Goal: Communication & Community: Answer question/provide support

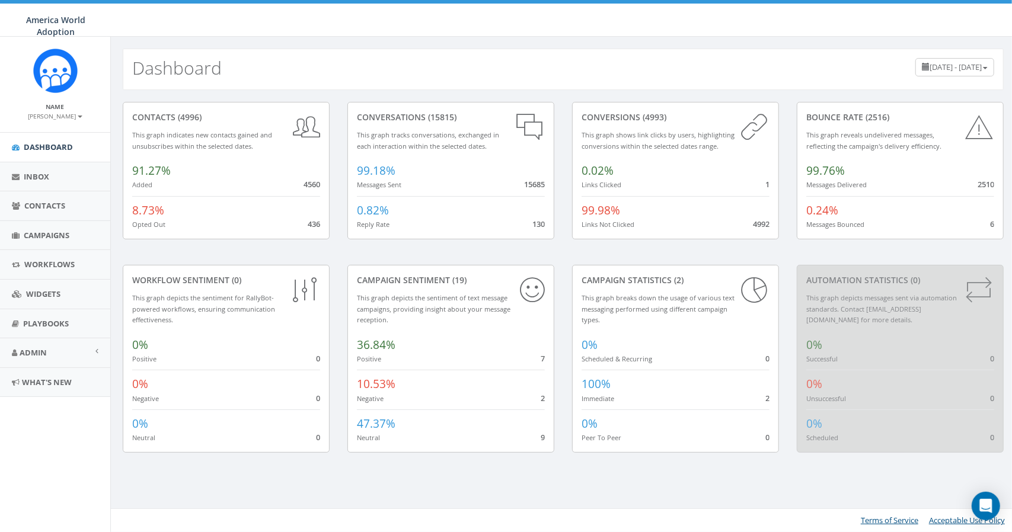
click at [60, 180] on link "Inbox" at bounding box center [55, 176] width 110 height 29
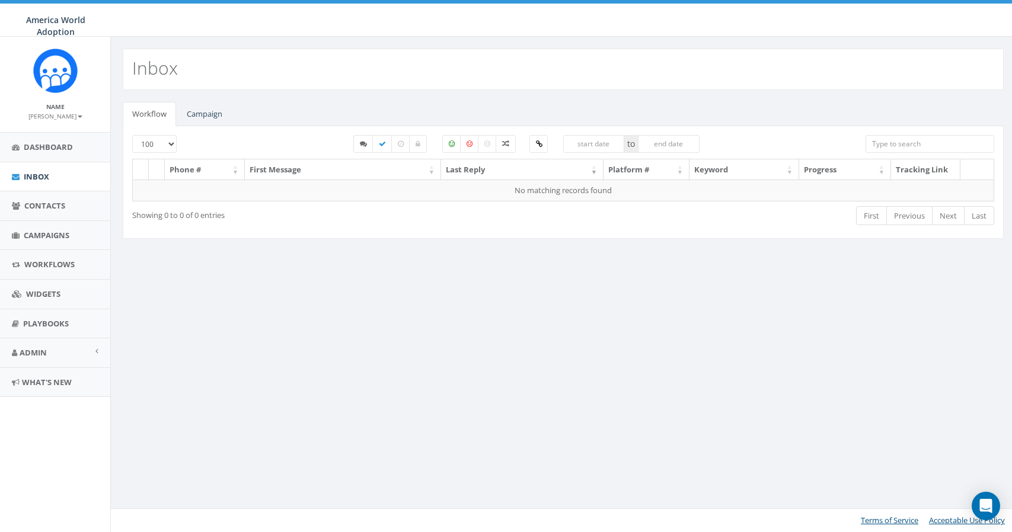
select select "100"
select select
click at [213, 108] on link "Campaign" at bounding box center [204, 114] width 55 height 24
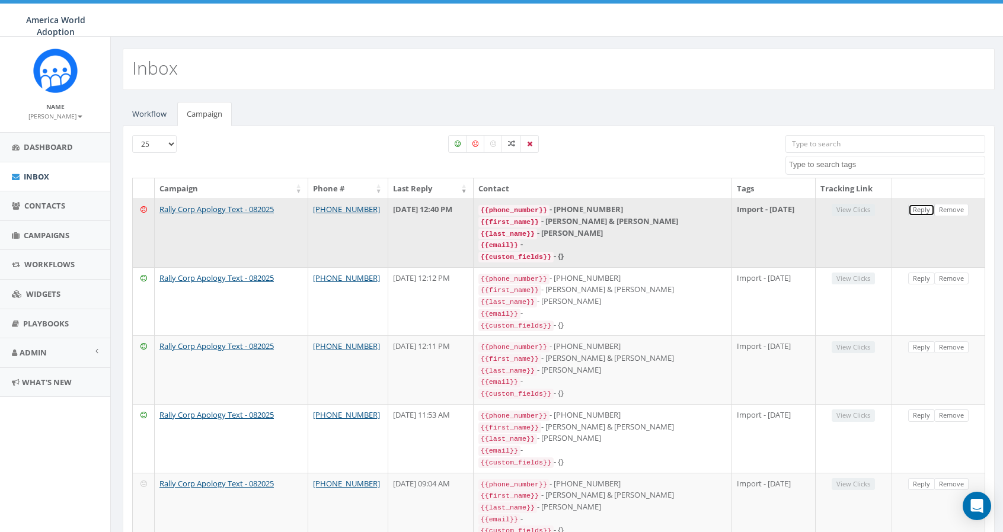
click at [921, 207] on link "Reply" at bounding box center [921, 210] width 27 height 12
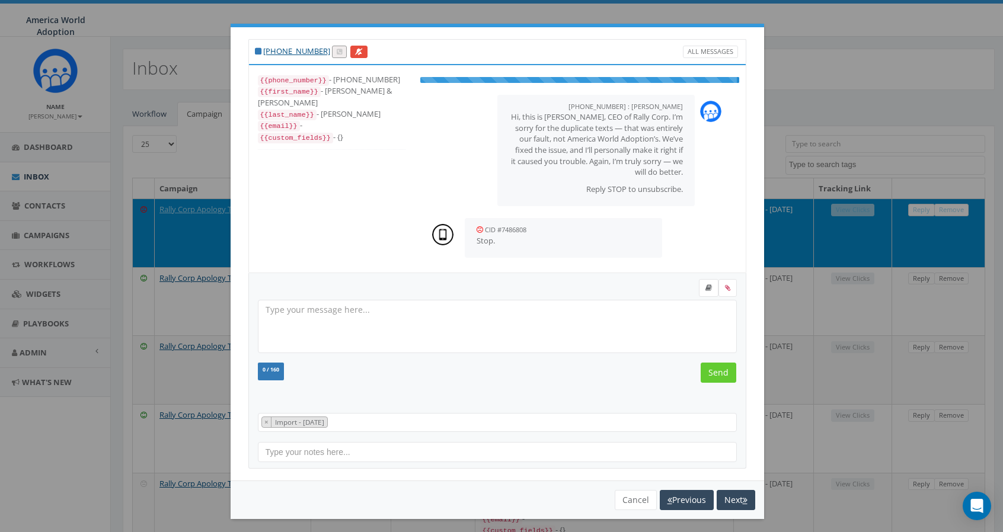
select select "Import - [DATE]"
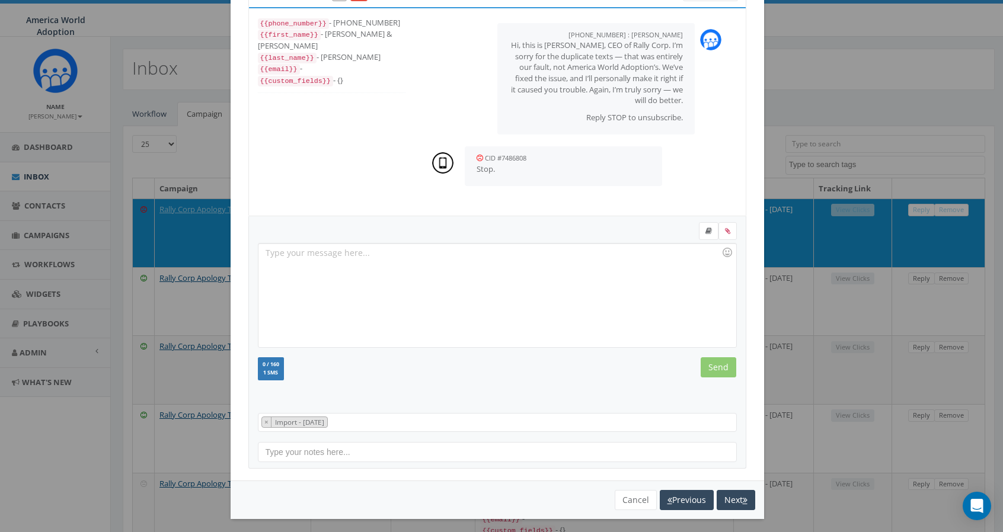
scroll to position [59, 0]
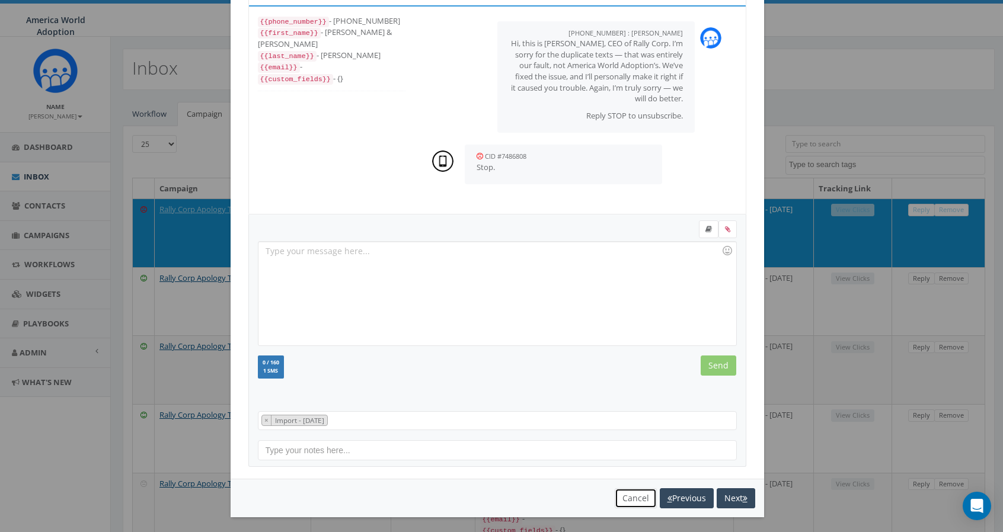
click at [634, 497] on button "Cancel" at bounding box center [636, 498] width 42 height 20
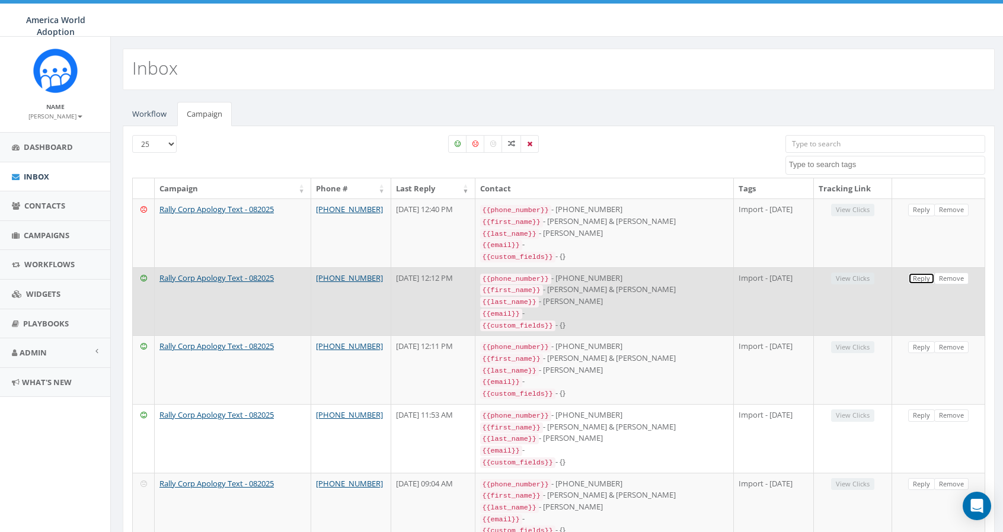
click at [922, 274] on link "Reply" at bounding box center [921, 279] width 27 height 12
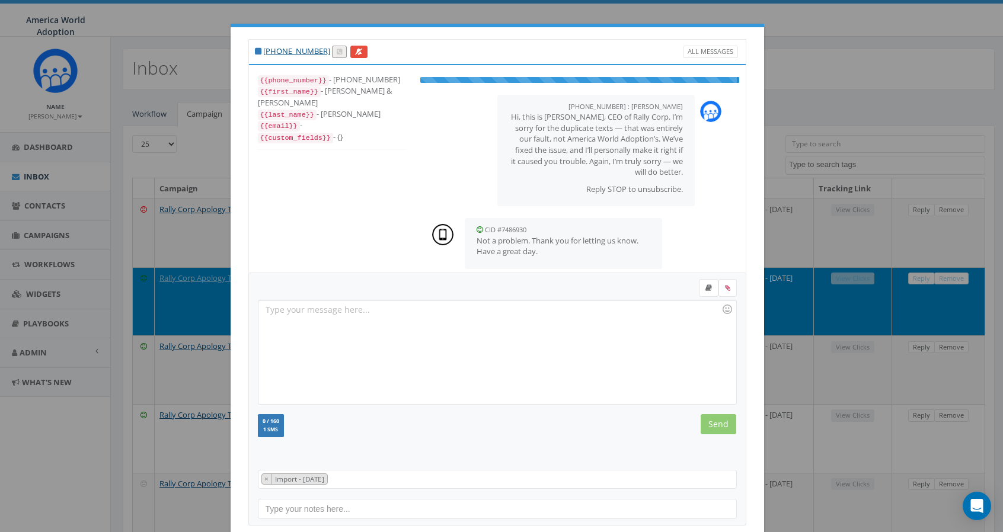
scroll to position [48, 0]
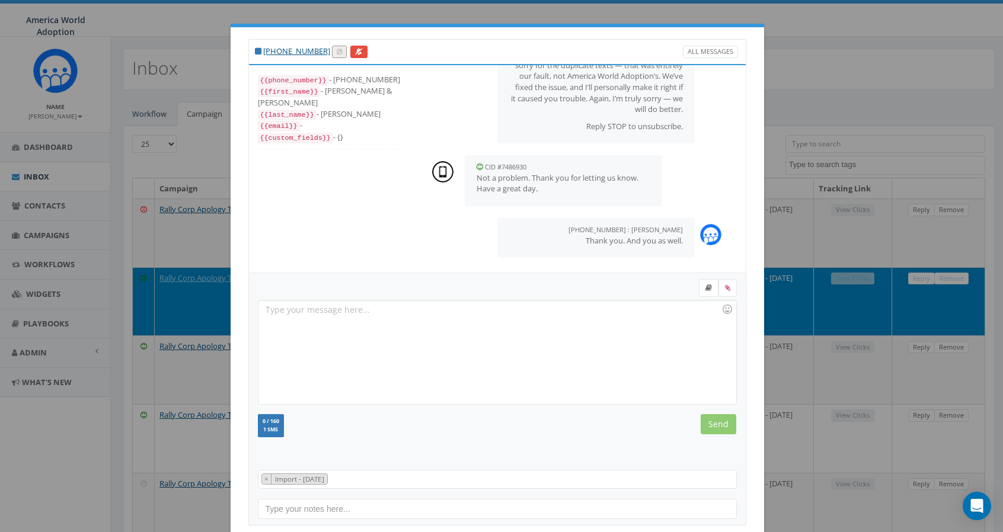
click at [857, 145] on div "[PHONE_NUMBER] All Messages {{phone_number}} - [PHONE_NUMBER] {{first_name}} - …" at bounding box center [501, 266] width 1003 height 532
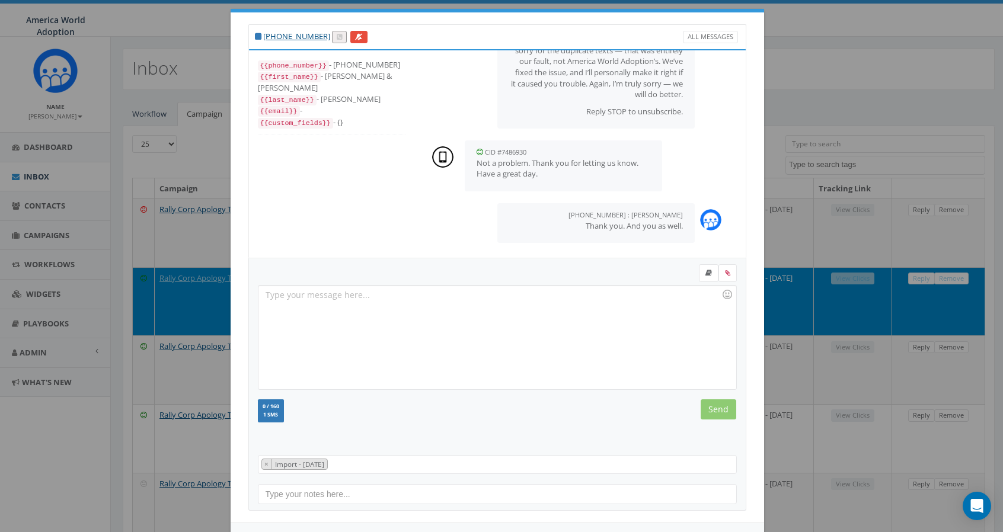
scroll to position [59, 0]
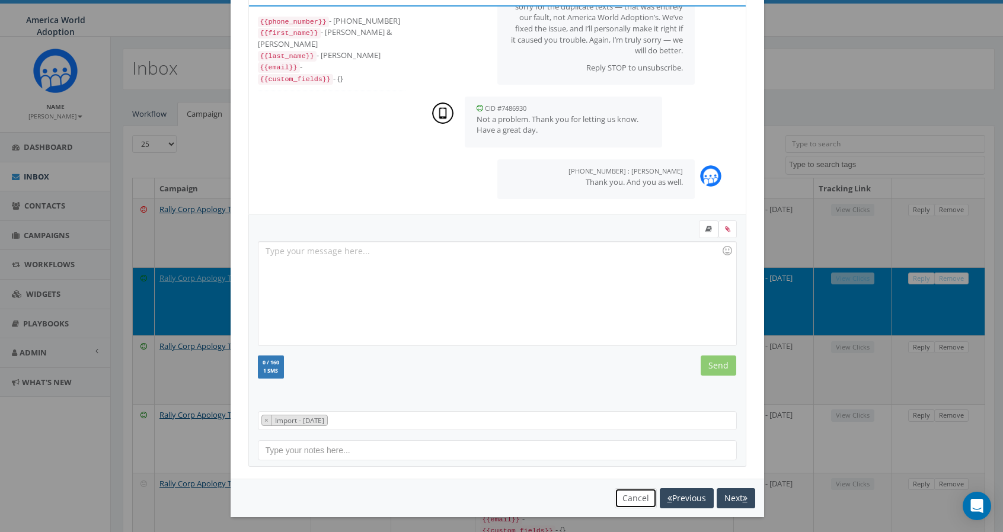
click at [631, 496] on button "Cancel" at bounding box center [636, 498] width 42 height 20
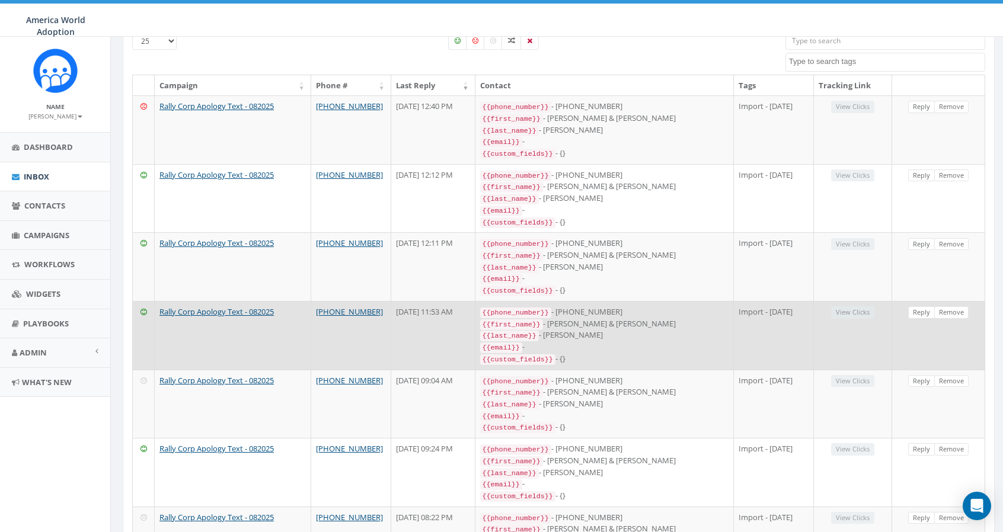
scroll to position [119, 0]
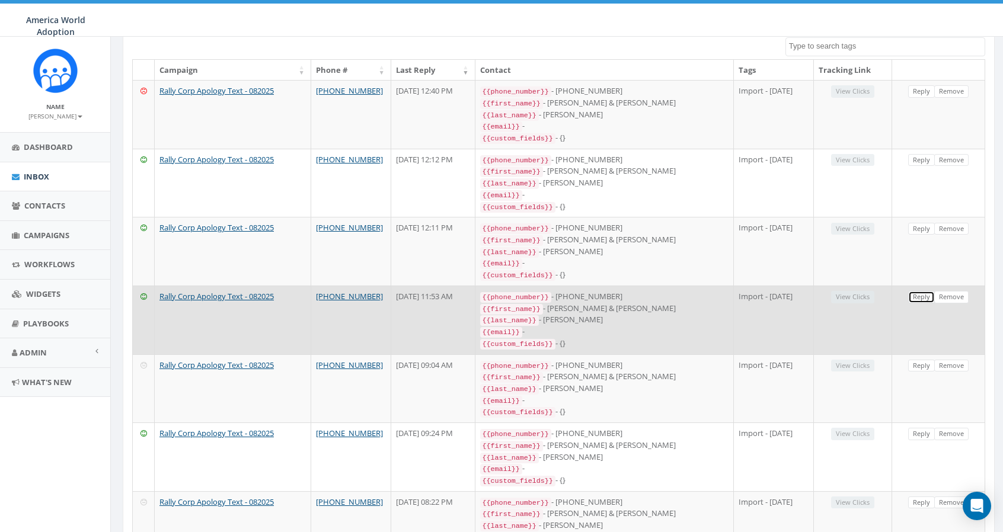
click at [928, 291] on link "Reply" at bounding box center [921, 297] width 27 height 12
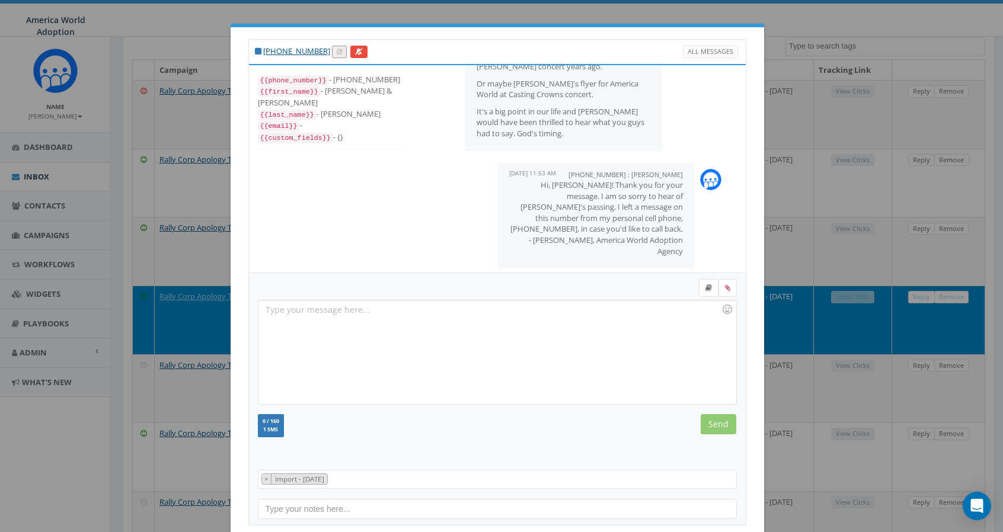
scroll to position [237, 0]
click at [156, 237] on div "[PHONE_NUMBER] All Messages {{phone_number}} - [PHONE_NUMBER] {{first_name}} - …" at bounding box center [501, 266] width 1003 height 532
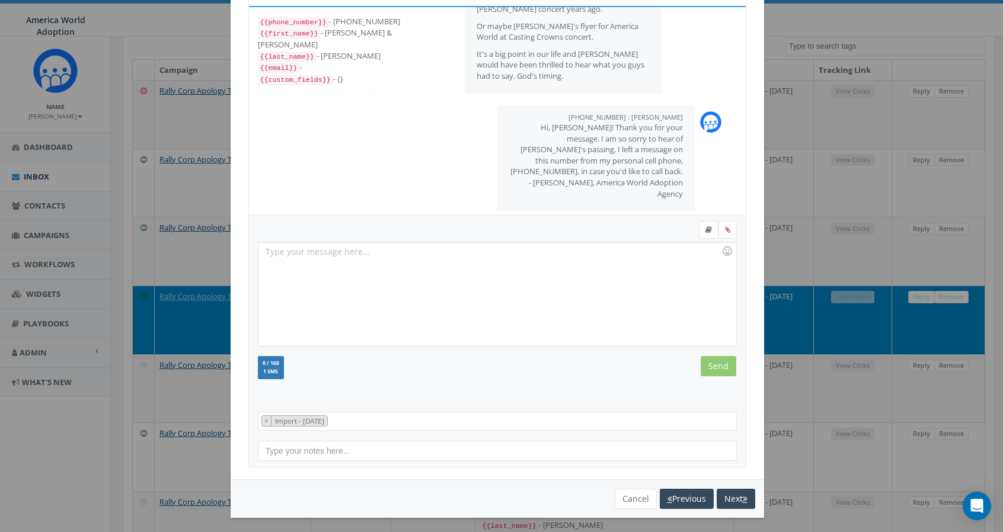
scroll to position [59, 0]
click at [624, 496] on button "Cancel" at bounding box center [636, 498] width 42 height 20
